Goal: Check status: Check status

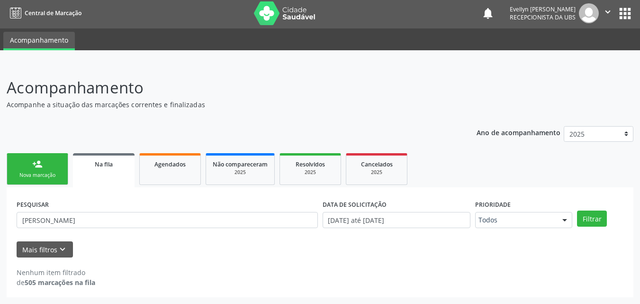
scroll to position [2, 0]
click at [172, 160] on span "Agendados" at bounding box center [170, 164] width 31 height 8
select select "8"
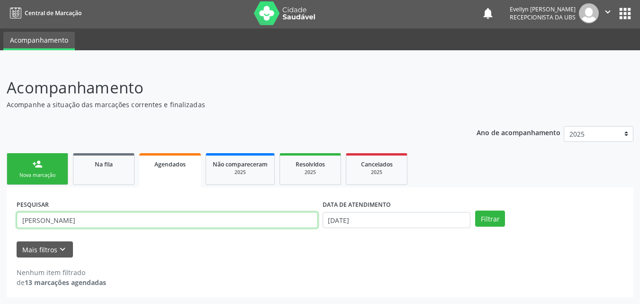
click at [109, 218] on input "[PERSON_NAME]" at bounding box center [167, 220] width 301 height 16
drag, startPoint x: 109, startPoint y: 218, endPoint x: 86, endPoint y: 221, distance: 23.4
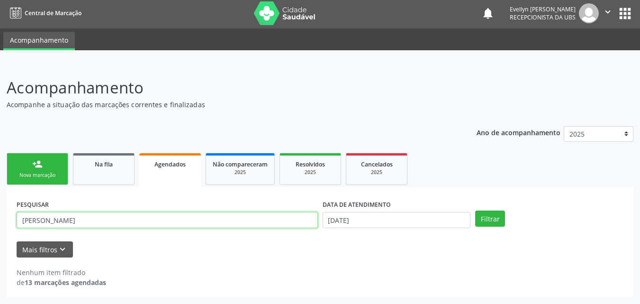
click at [109, 218] on input "[PERSON_NAME]" at bounding box center [167, 220] width 301 height 16
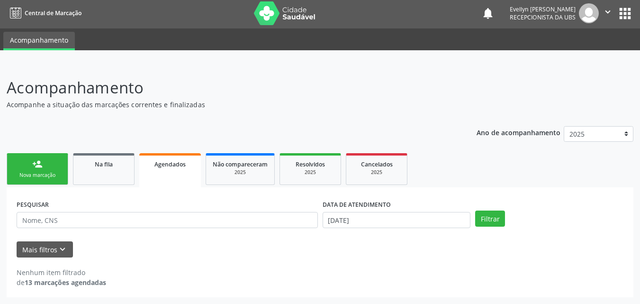
click at [409, 204] on div "DATA DE ATENDIMENTO" at bounding box center [397, 204] width 148 height 15
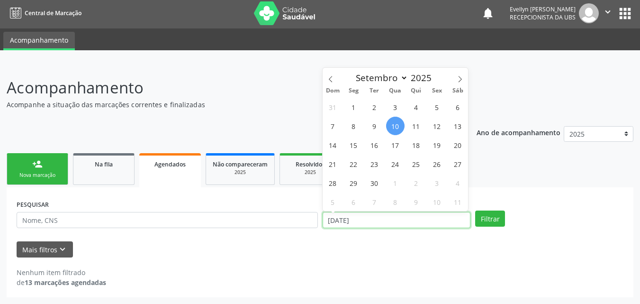
click at [407, 212] on input "[DATE]" at bounding box center [397, 220] width 148 height 16
click at [330, 79] on icon at bounding box center [330, 79] width 7 height 7
select select "6"
click at [382, 103] on span "1" at bounding box center [374, 107] width 18 height 18
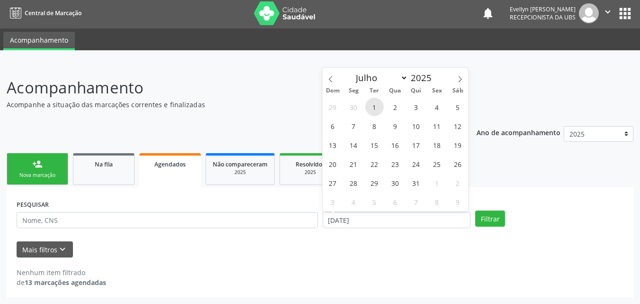
type input "[DATE]"
click at [451, 77] on div "Janeiro Fevereiro Março Abril Maio Junho Julho Agosto Setembro Outubro Novembro…" at bounding box center [396, 76] width 146 height 16
drag, startPoint x: 451, startPoint y: 77, endPoint x: 456, endPoint y: 78, distance: 5.2
click at [456, 78] on div "Janeiro Fevereiro Março Abril Maio Junho Julho Agosto Setembro Outubro Novembro…" at bounding box center [396, 76] width 146 height 16
click at [456, 78] on span at bounding box center [460, 76] width 16 height 16
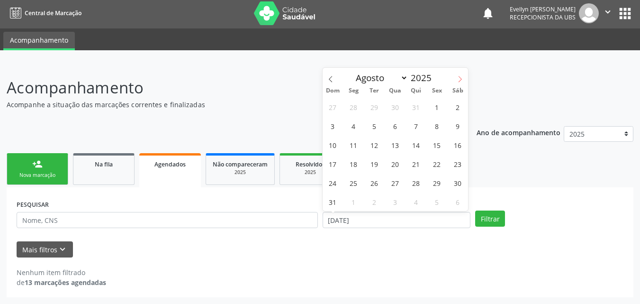
click at [456, 78] on span at bounding box center [460, 76] width 16 height 16
select select "9"
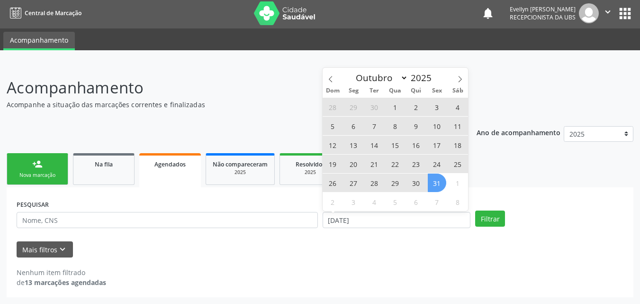
click at [443, 181] on span "31" at bounding box center [437, 182] width 18 height 18
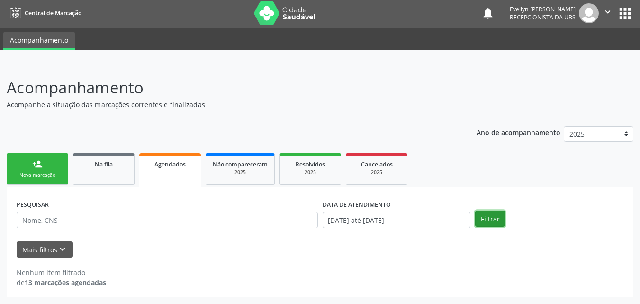
click at [494, 214] on button "Filtrar" at bounding box center [490, 218] width 30 height 16
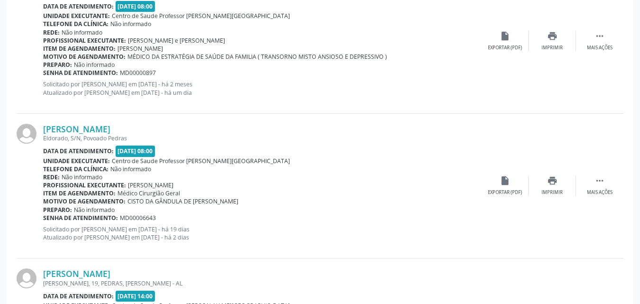
scroll to position [1883, 0]
